Goal: Task Accomplishment & Management: Manage account settings

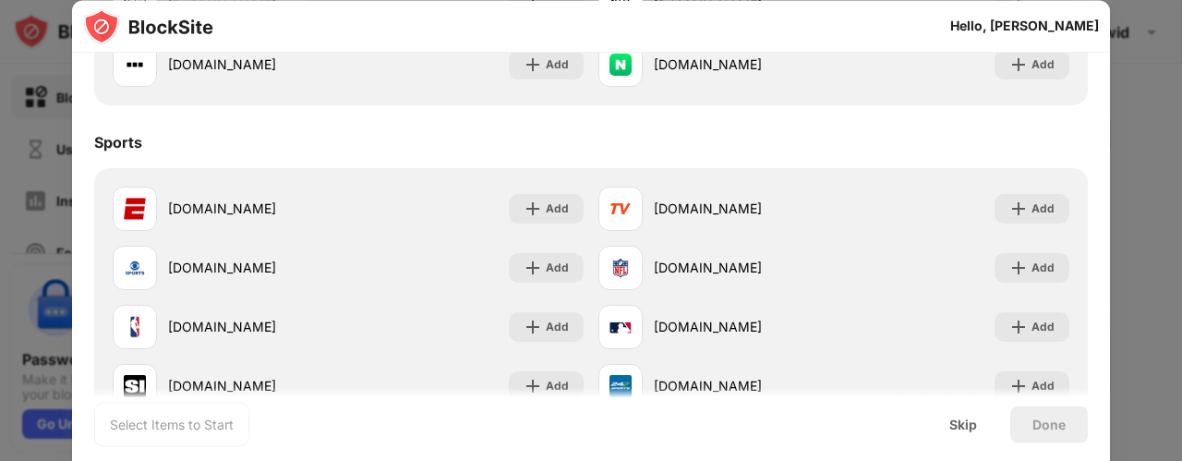
scroll to position [1365, 0]
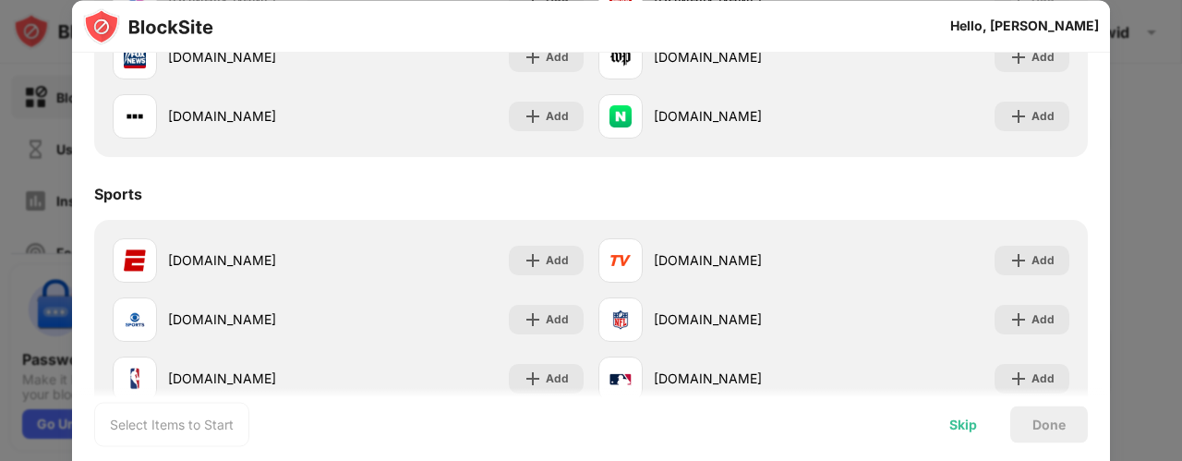
click at [962, 429] on div "Skip" at bounding box center [964, 424] width 28 height 15
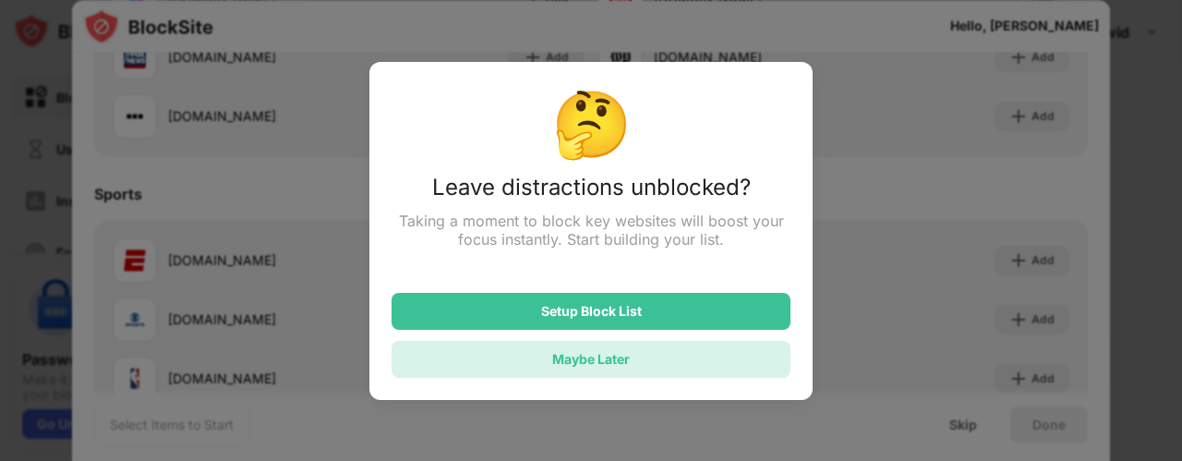
click at [650, 375] on div "Maybe Later" at bounding box center [591, 359] width 399 height 37
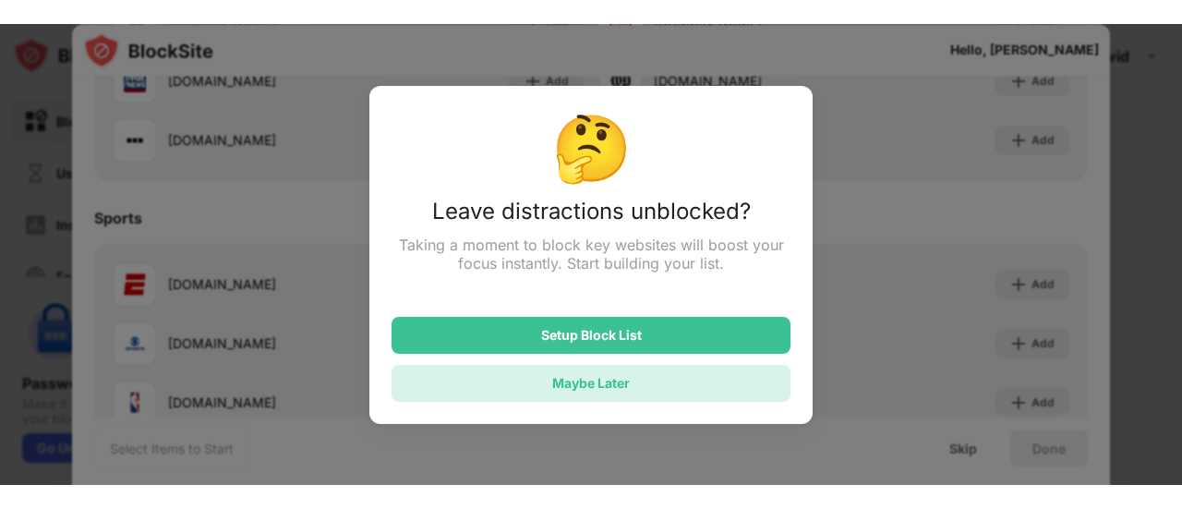
scroll to position [0, 0]
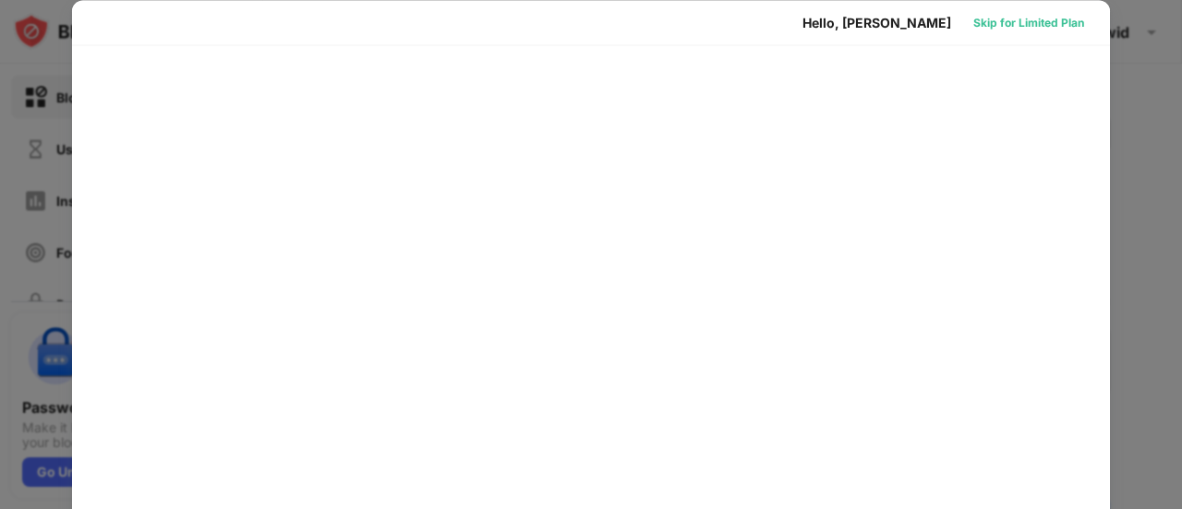
click at [1048, 23] on div "Skip for Limited Plan" at bounding box center [1029, 22] width 111 height 18
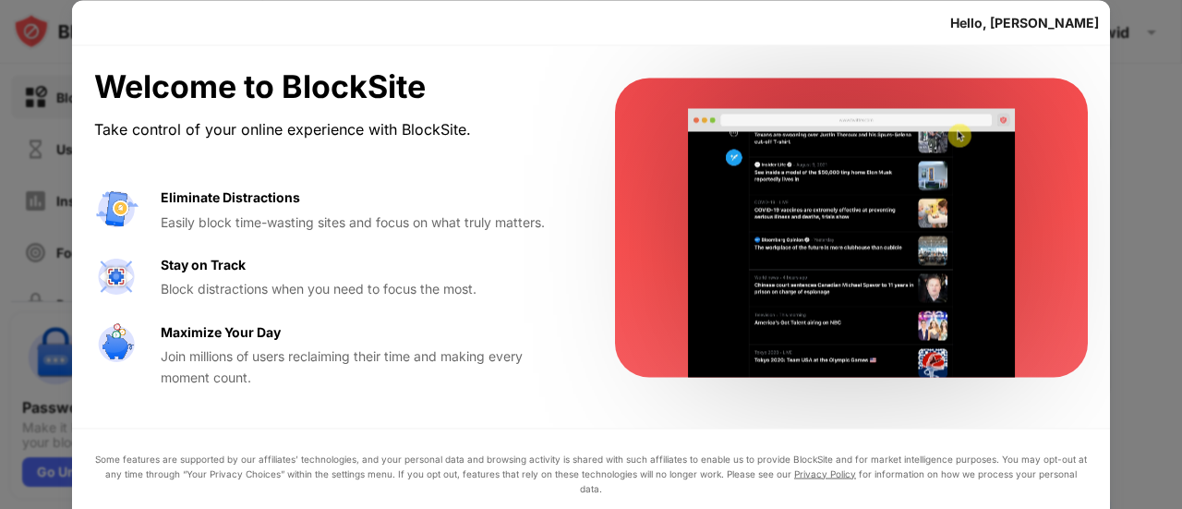
click at [1137, 100] on div at bounding box center [591, 254] width 1182 height 509
